Goal: Task Accomplishment & Management: Manage account settings

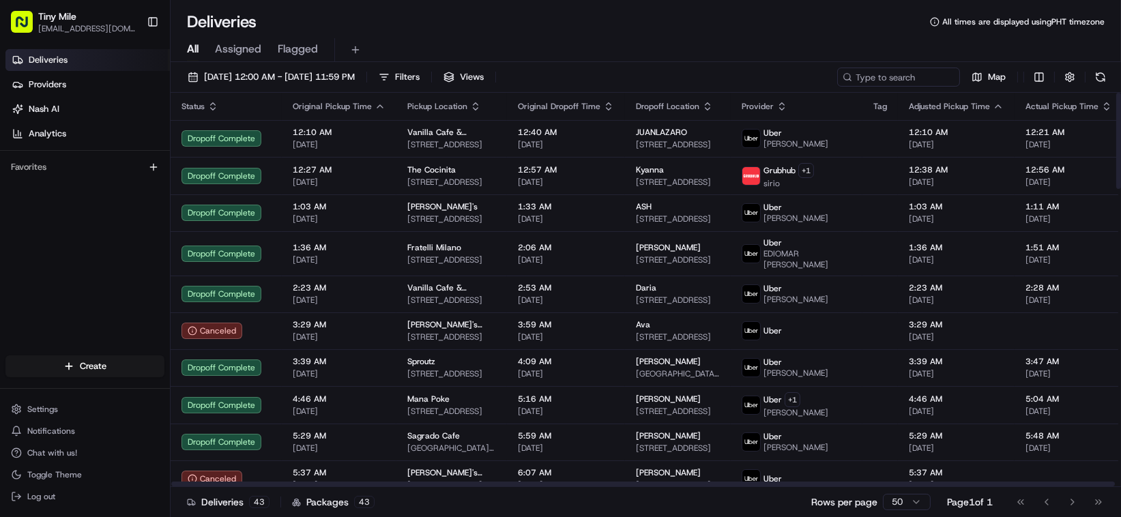
click at [356, 101] on span "Original Pickup Time" at bounding box center [332, 106] width 79 height 11
click at [378, 105] on icon "button" at bounding box center [380, 106] width 11 height 11
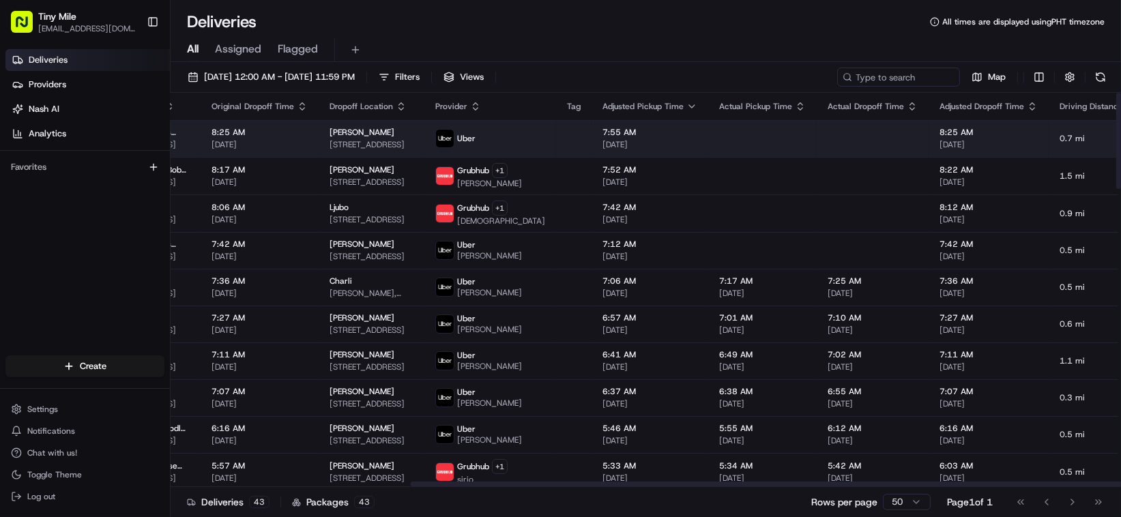
scroll to position [0, 388]
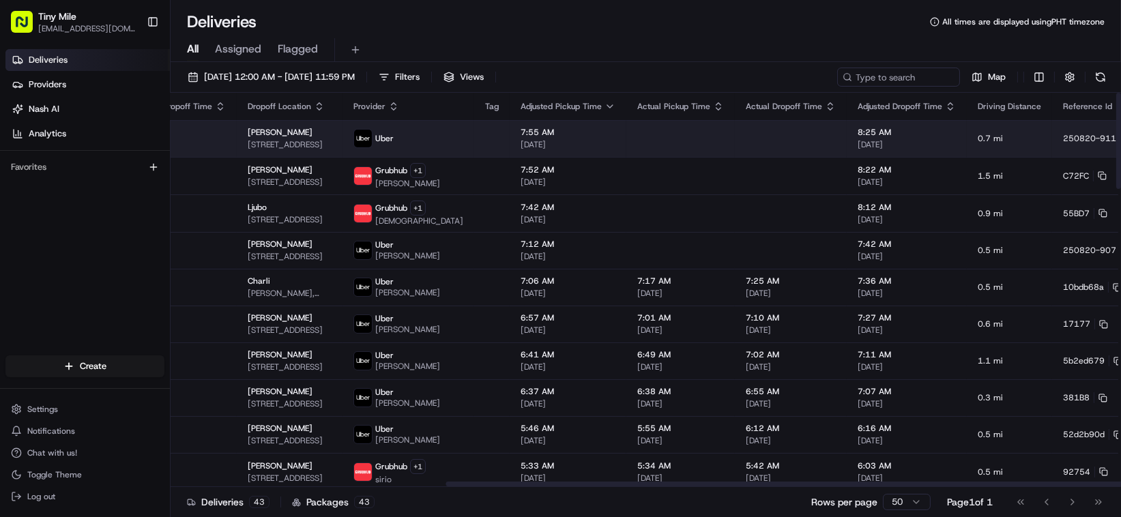
click at [1087, 134] on html "Tiny Mile [EMAIL_ADDRESS][DOMAIN_NAME] Toggle Sidebar Deliveries Providers [PER…" at bounding box center [560, 258] width 1121 height 517
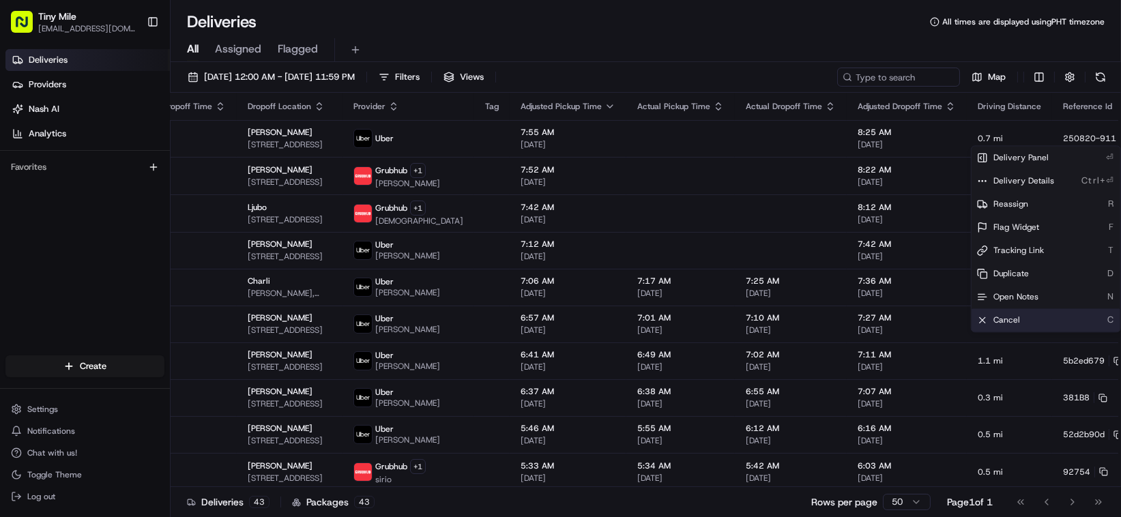
click at [1023, 317] on div "Cancel C" at bounding box center [1045, 319] width 149 height 23
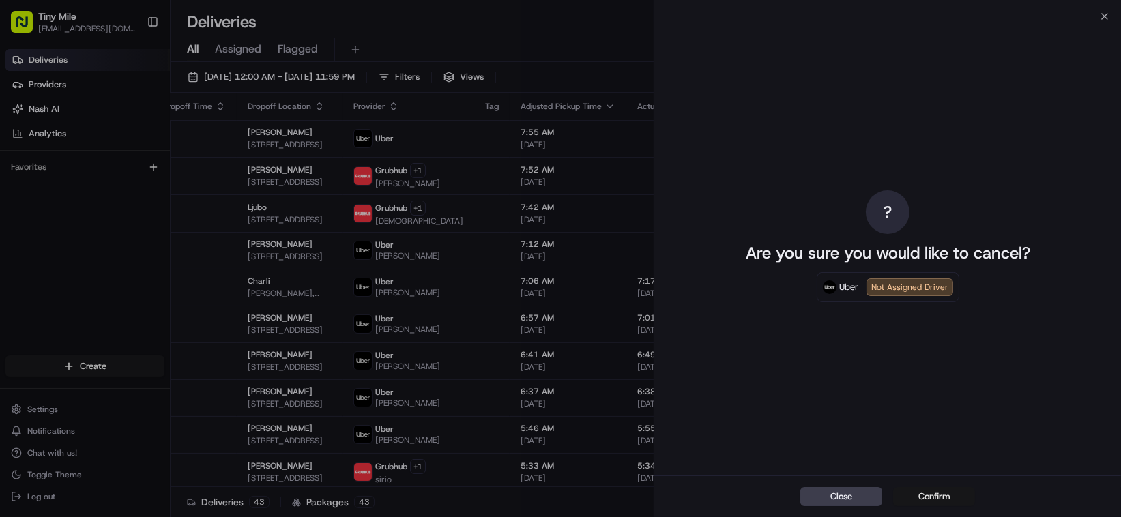
click at [923, 493] on button "Confirm" at bounding box center [934, 496] width 82 height 19
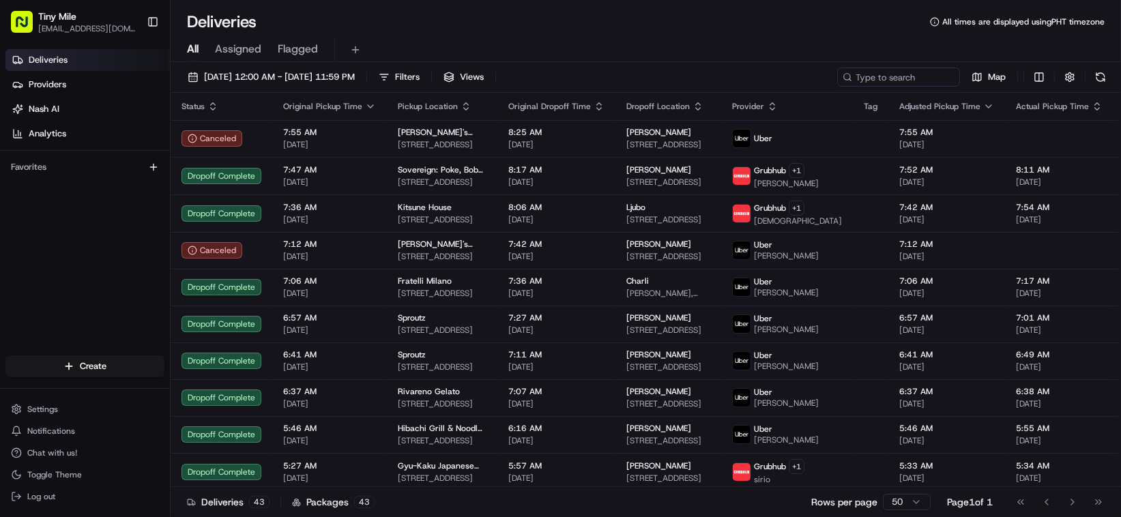
click at [717, 44] on div "All Assigned Flagged" at bounding box center [646, 50] width 950 height 24
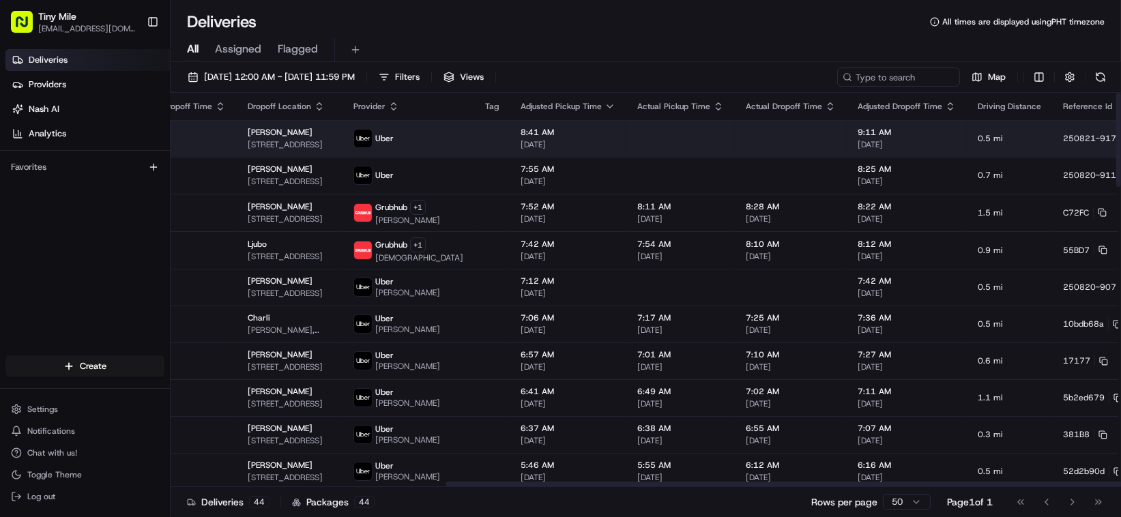
click at [1085, 134] on html "Tiny Mile [EMAIL_ADDRESS][DOMAIN_NAME] Toggle Sidebar Deliveries Providers [PER…" at bounding box center [560, 258] width 1121 height 517
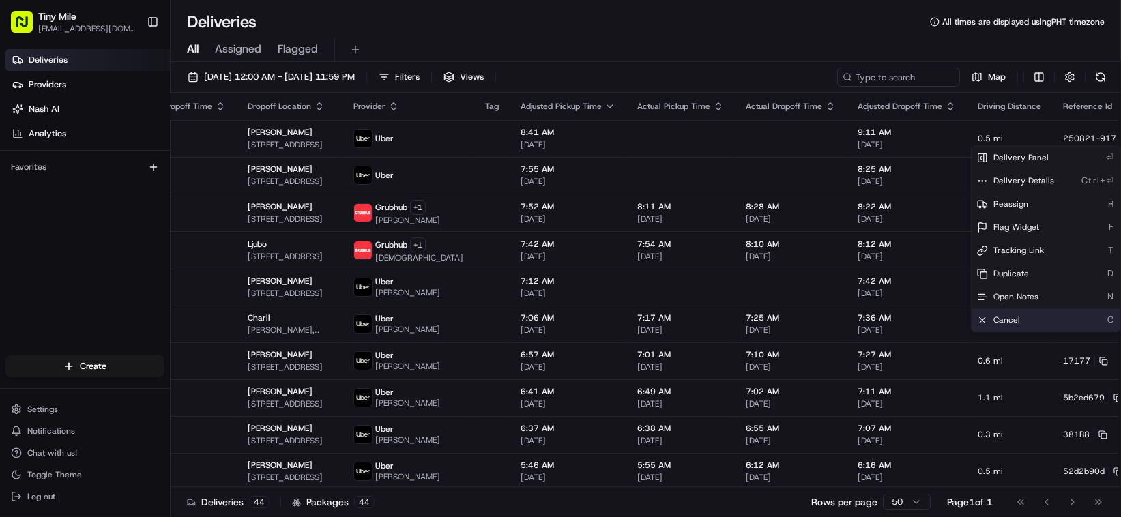
click at [999, 315] on span "Cancel" at bounding box center [1006, 319] width 27 height 11
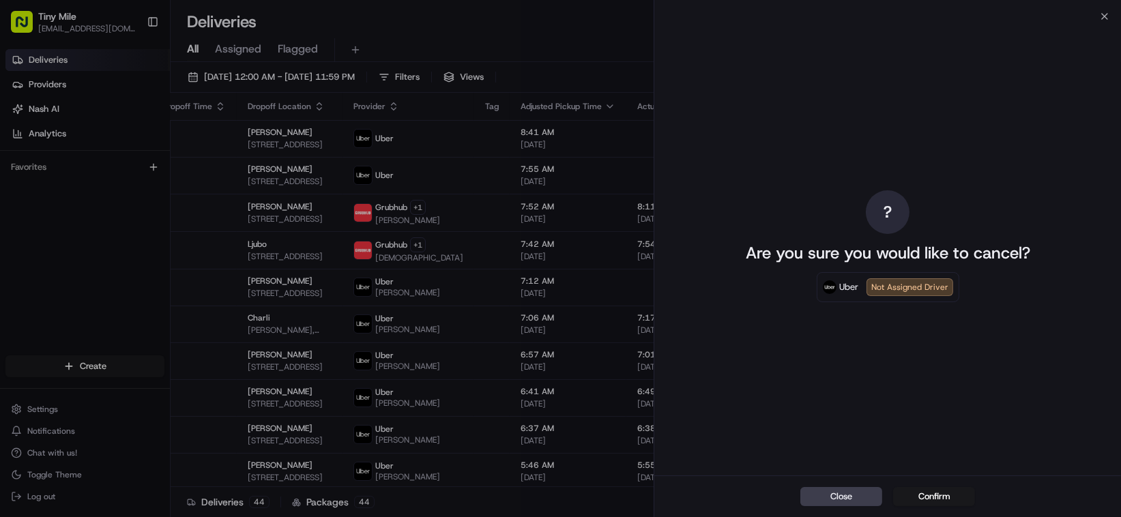
click at [929, 494] on button "Confirm" at bounding box center [934, 496] width 82 height 19
